Goal: Check status: Check status

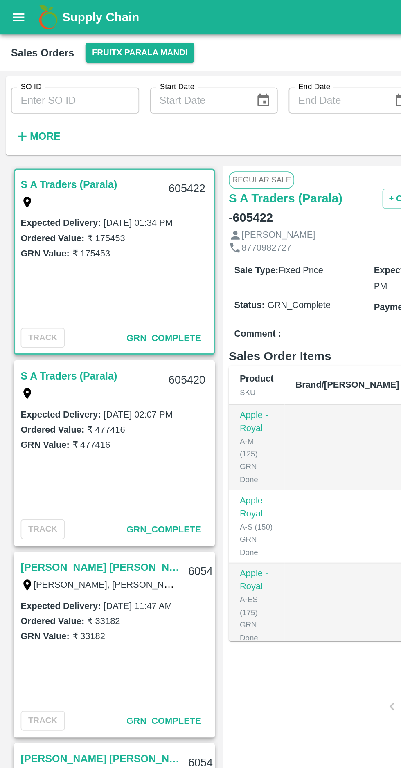
click at [11, 10] on icon "open drawer" at bounding box center [11, 10] width 7 height 4
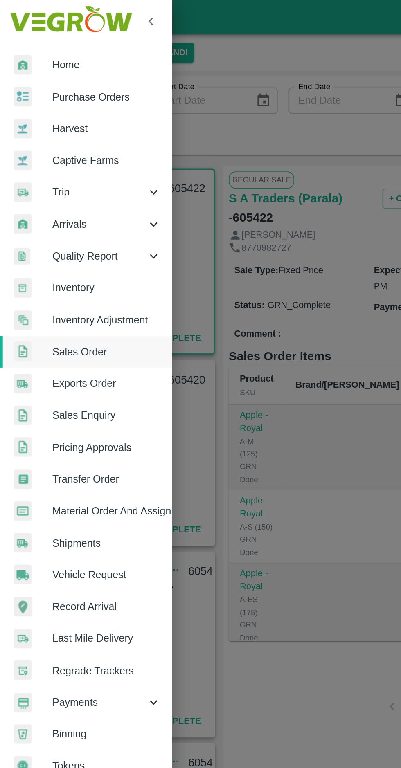
click at [147, 50] on div at bounding box center [200, 384] width 401 height 768
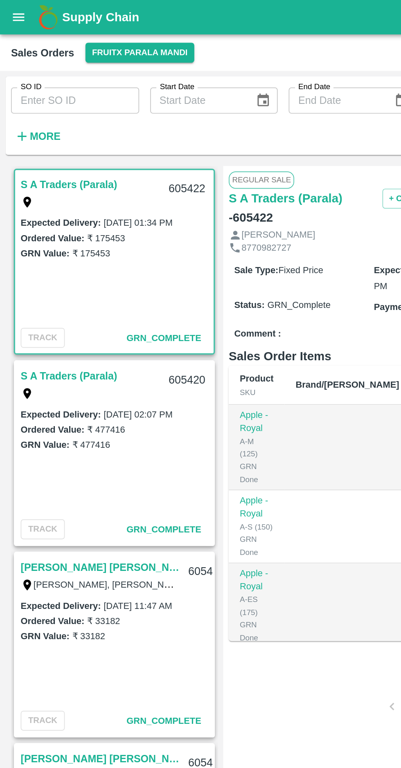
click at [15, 9] on icon "open drawer" at bounding box center [11, 10] width 9 height 9
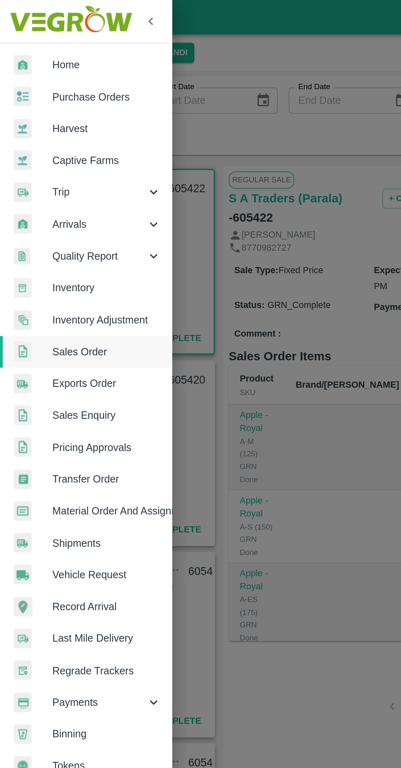
click at [174, 44] on div at bounding box center [200, 384] width 401 height 768
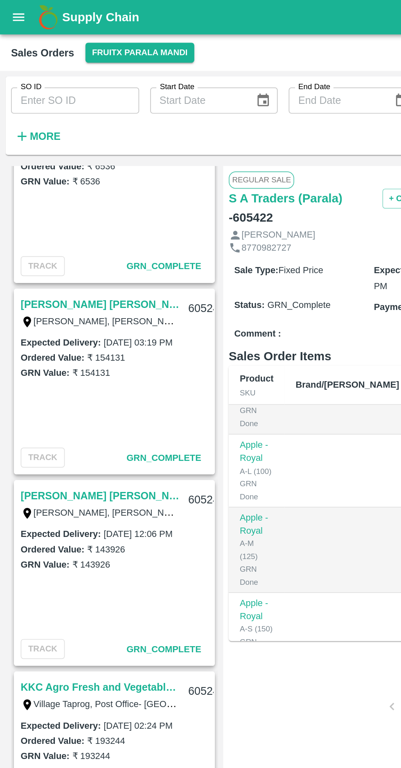
scroll to position [2191, 0]
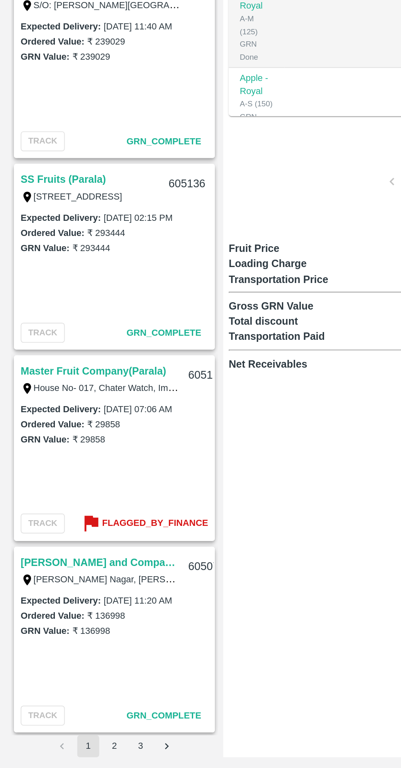
click at [68, 754] on button "2" at bounding box center [67, 754] width 13 height 13
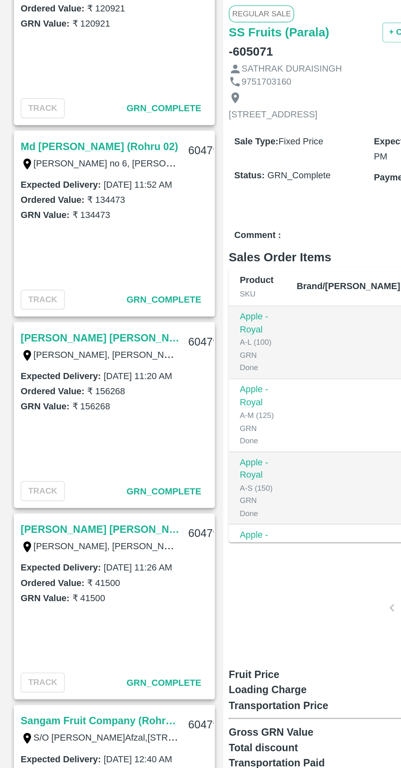
scroll to position [2191, 0]
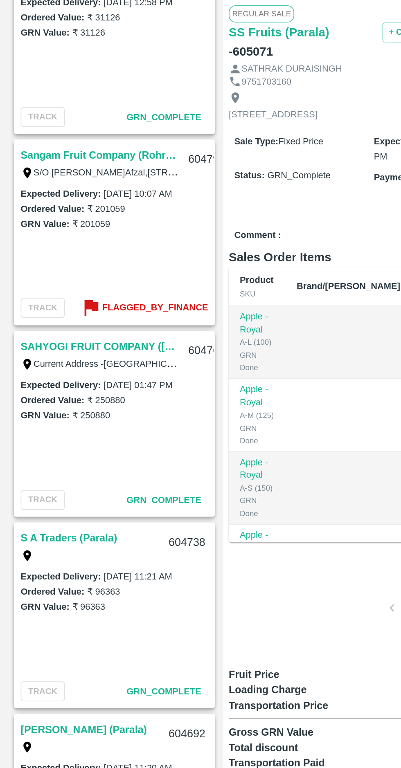
click at [100, 278] on b "Flagged_By_Finance" at bounding box center [91, 281] width 63 height 9
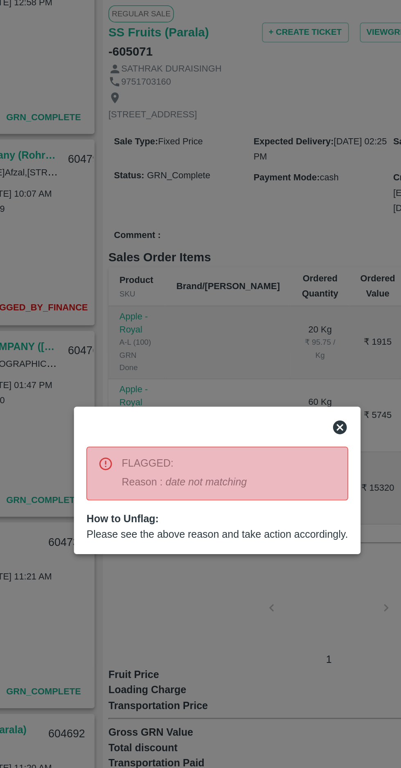
click at [199, 461] on div at bounding box center [200, 384] width 401 height 768
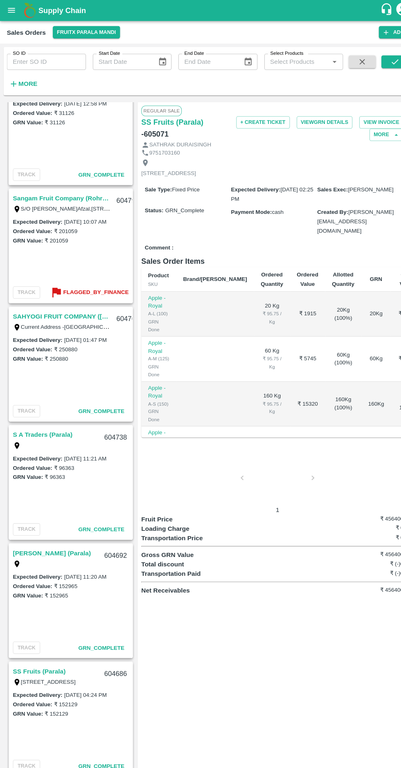
click at [91, 283] on b "Flagged_By_Finance" at bounding box center [91, 281] width 63 height 9
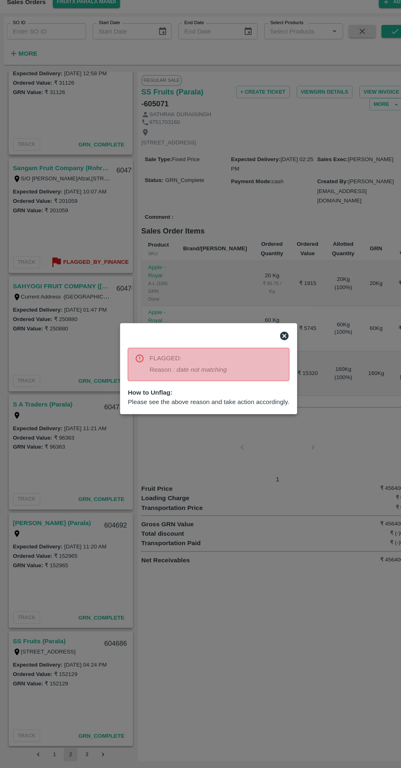
click at [83, 752] on div at bounding box center [200, 384] width 401 height 768
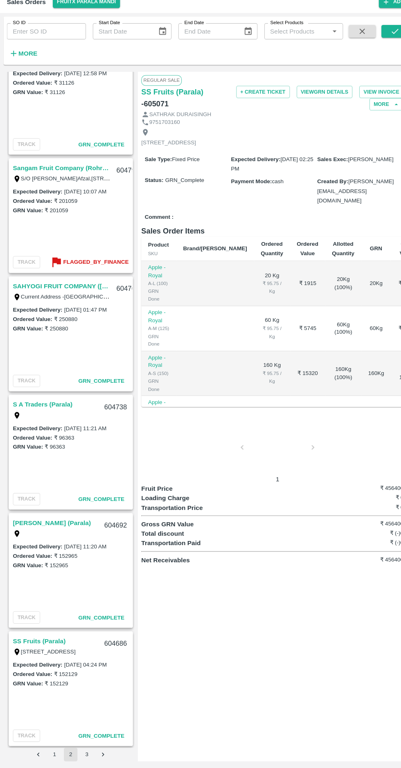
click at [83, 754] on button "3" at bounding box center [83, 754] width 13 height 13
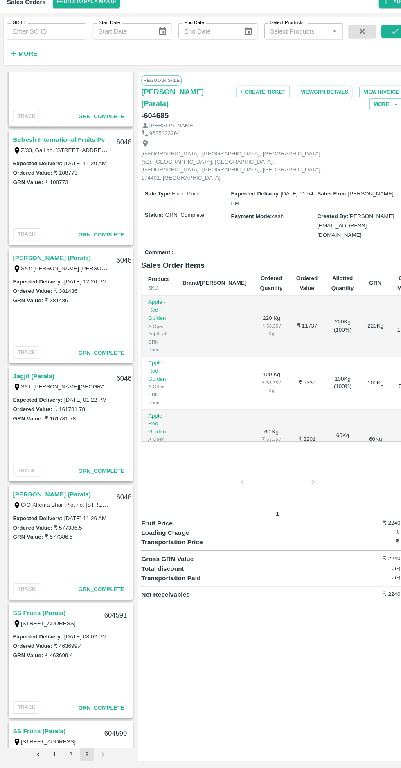
scroll to position [1055, 0]
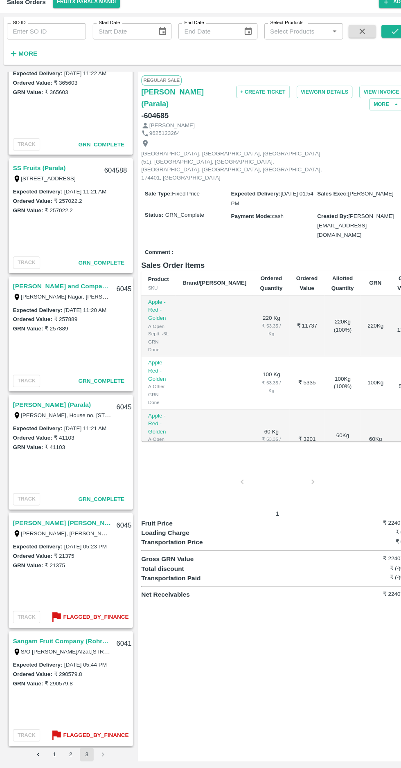
click at [95, 619] on b "Flagged_By_Finance" at bounding box center [91, 622] width 63 height 9
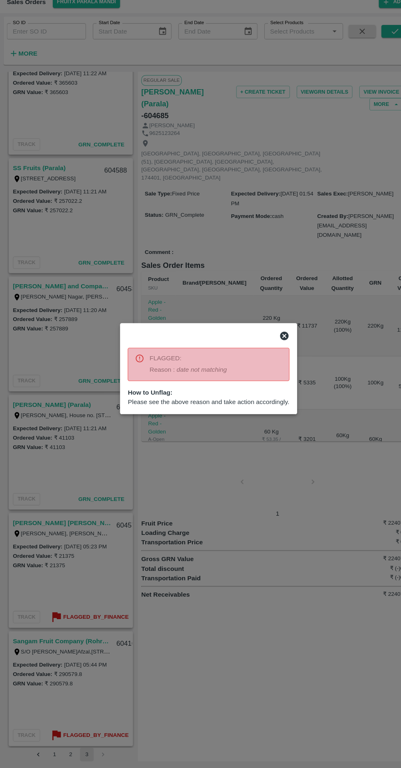
click at [94, 733] on div at bounding box center [200, 384] width 401 height 768
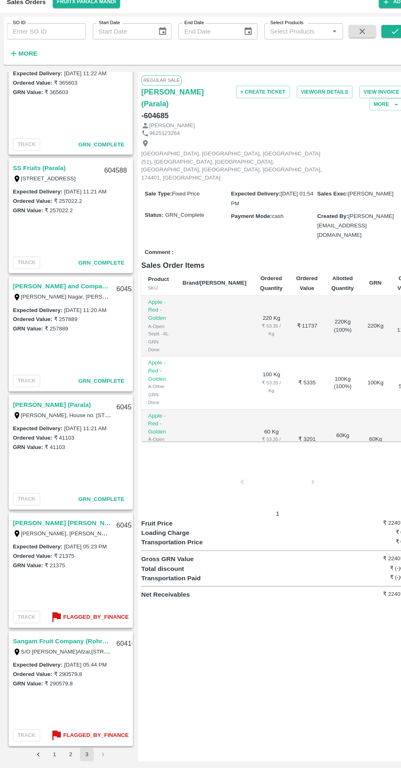
click at [91, 736] on b "Flagged_By_Finance" at bounding box center [91, 735] width 63 height 9
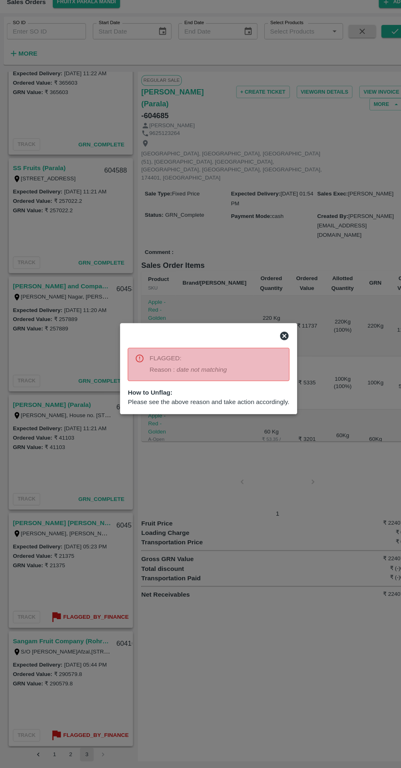
click at [259, 625] on div at bounding box center [200, 384] width 401 height 768
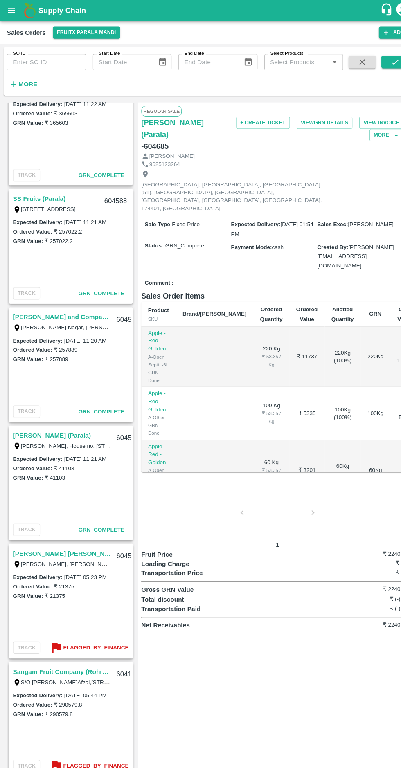
click at [11, 10] on icon "open drawer" at bounding box center [11, 10] width 7 height 4
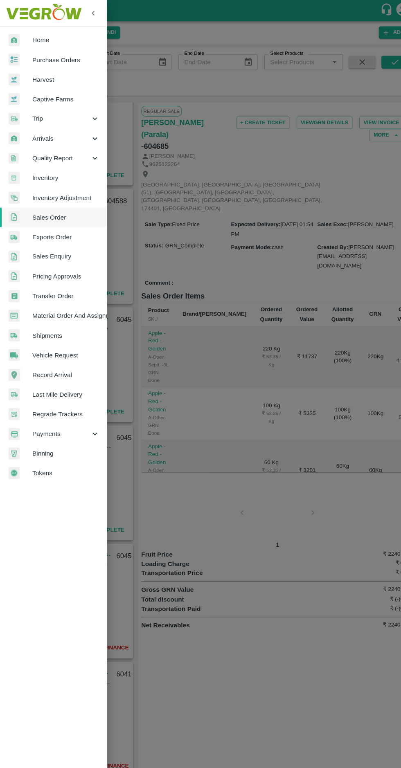
click at [236, 590] on div at bounding box center [200, 384] width 401 height 768
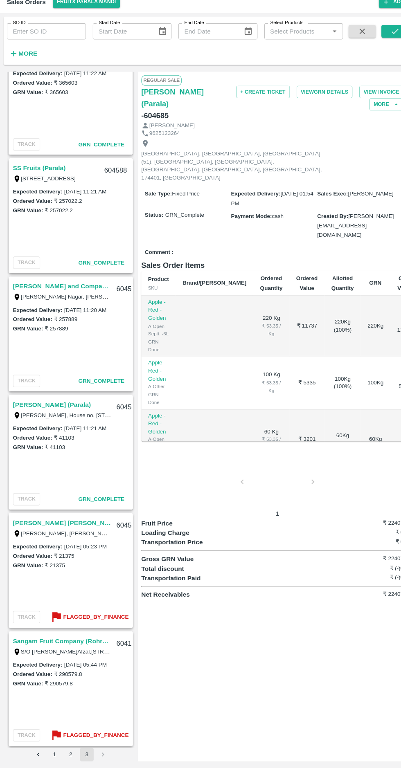
click at [101, 741] on button "Flagged_By_Finance" at bounding box center [85, 735] width 76 height 13
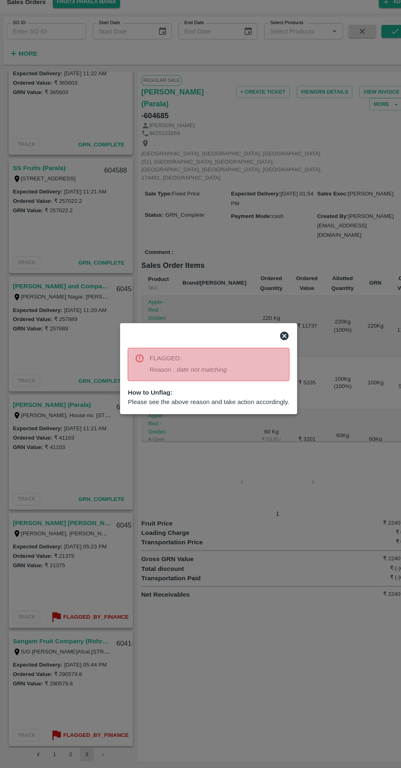
click at [101, 754] on div at bounding box center [200, 384] width 401 height 768
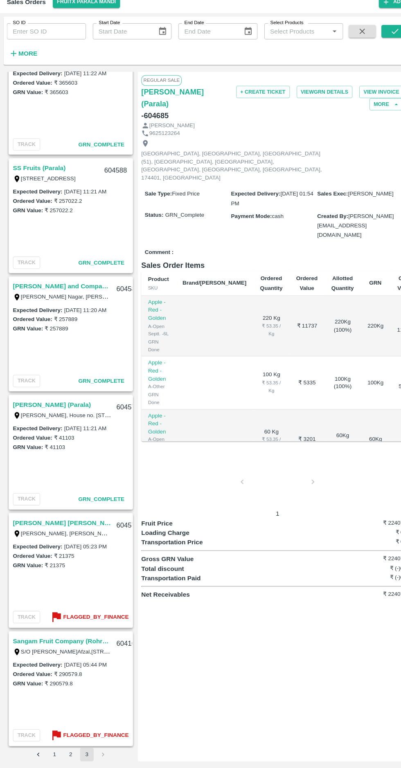
click at [103, 757] on li "pagination navigation" at bounding box center [99, 754] width 16 height 13
click at [54, 752] on button "1" at bounding box center [52, 754] width 13 height 13
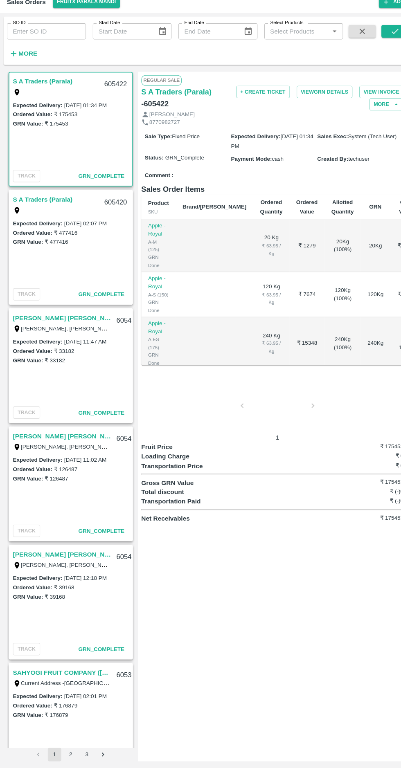
scroll to position [2191, 0]
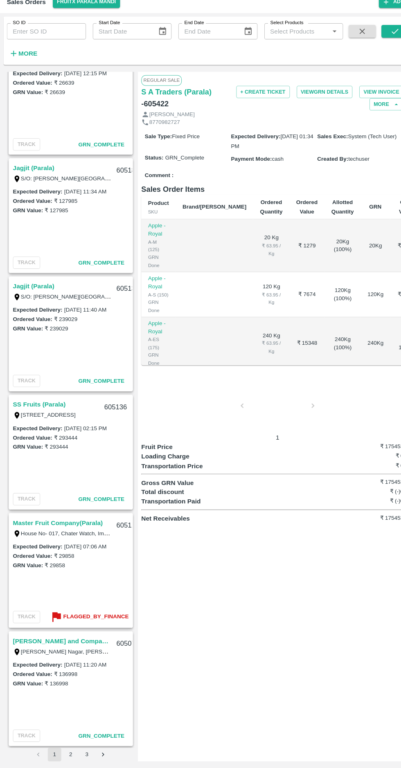
click at [98, 618] on b "Flagged_By_Finance" at bounding box center [91, 622] width 63 height 9
